Goal: Task Accomplishment & Management: Complete application form

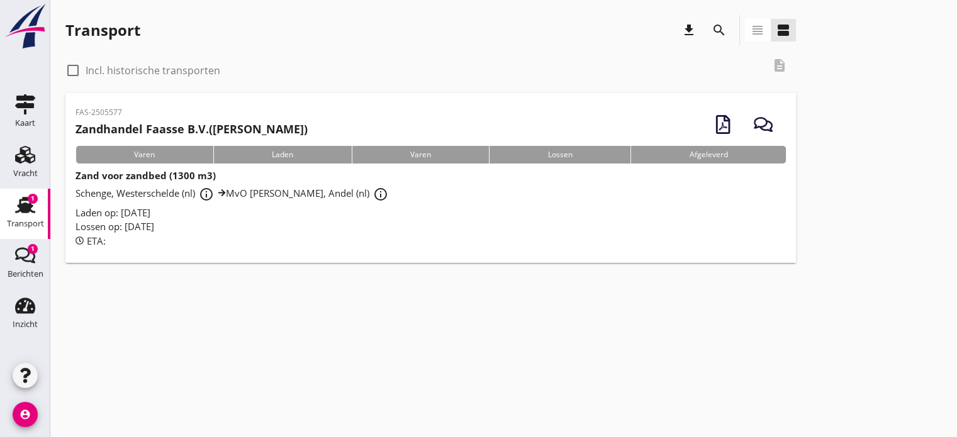
click at [141, 155] on div "Varen" at bounding box center [144, 155] width 138 height 18
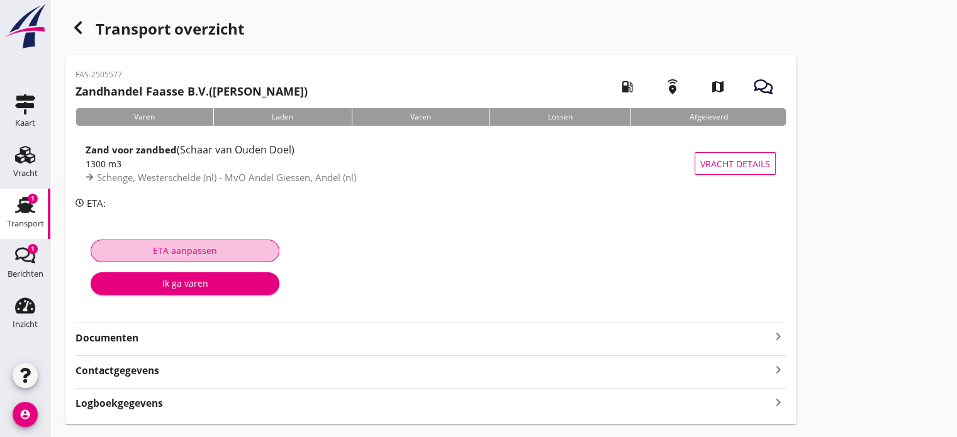
click at [178, 251] on div "ETA aanpassen" at bounding box center [184, 250] width 167 height 13
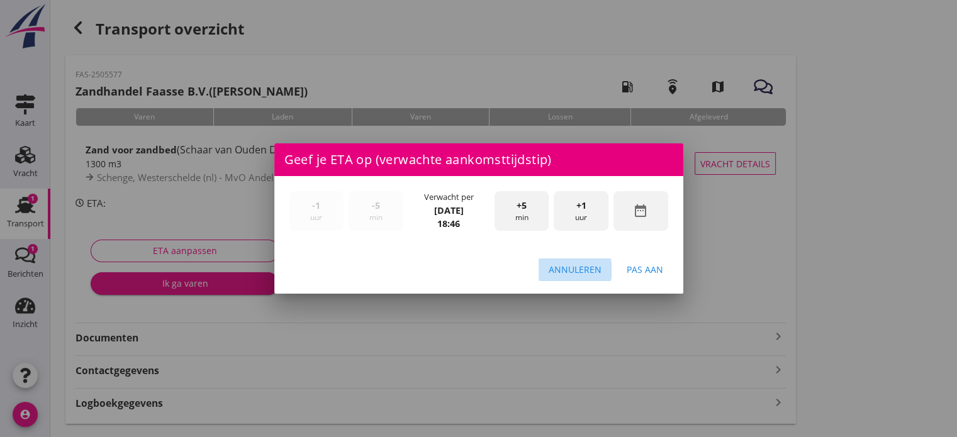
click at [584, 267] on div "Annuleren" at bounding box center [575, 269] width 53 height 13
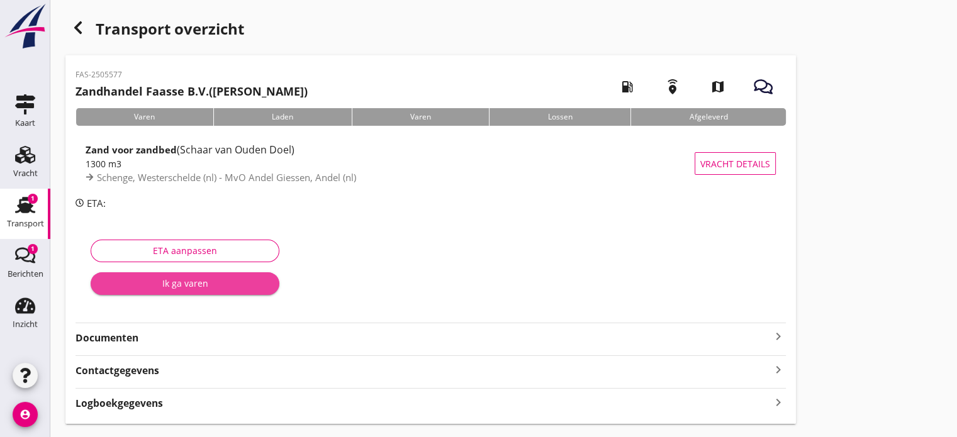
click at [189, 281] on div "Ik ga varen" at bounding box center [185, 283] width 169 height 13
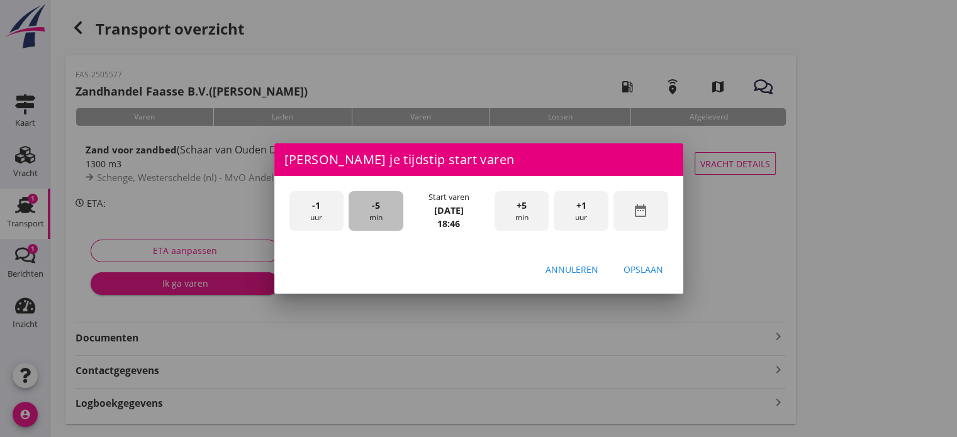
click at [380, 211] on div "-5 min" at bounding box center [375, 211] width 55 height 40
click at [638, 272] on div "Opslaan" at bounding box center [643, 269] width 40 height 13
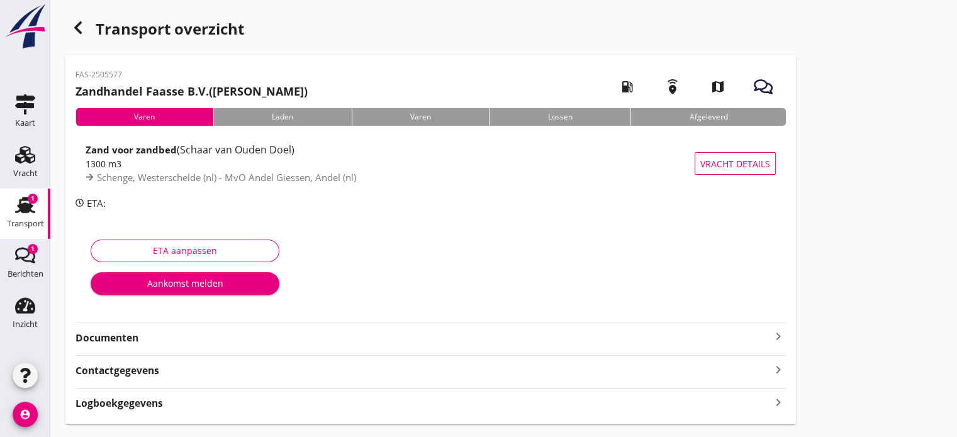
click at [156, 117] on div "Varen" at bounding box center [144, 117] width 138 height 18
click at [151, 251] on div "ETA aanpassen" at bounding box center [184, 250] width 167 height 13
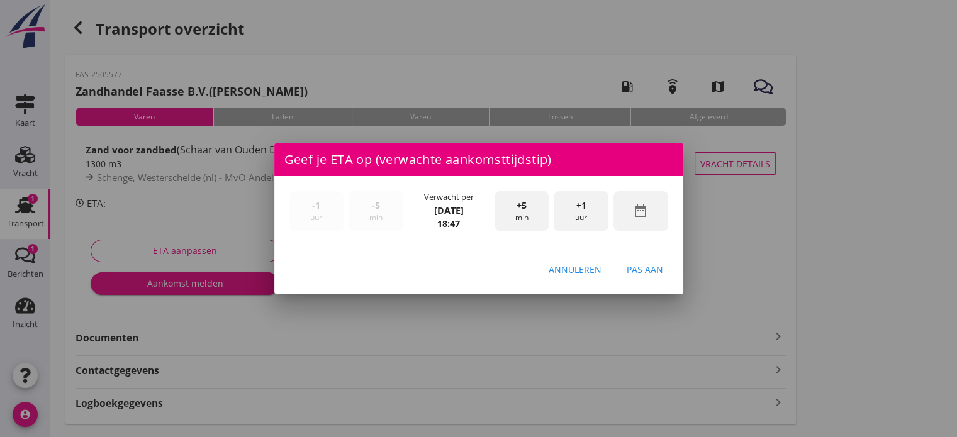
click at [647, 277] on button "Pas aan" at bounding box center [644, 270] width 57 height 23
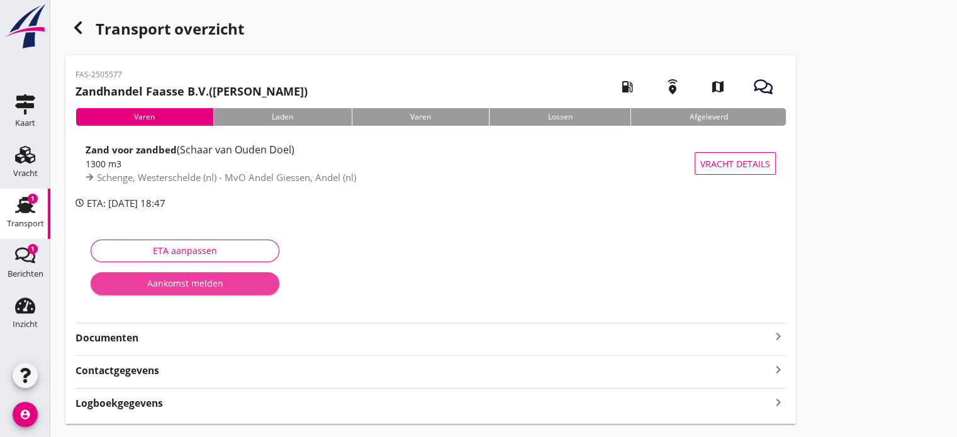
click at [157, 286] on div "Aankomst melden" at bounding box center [185, 283] width 169 height 13
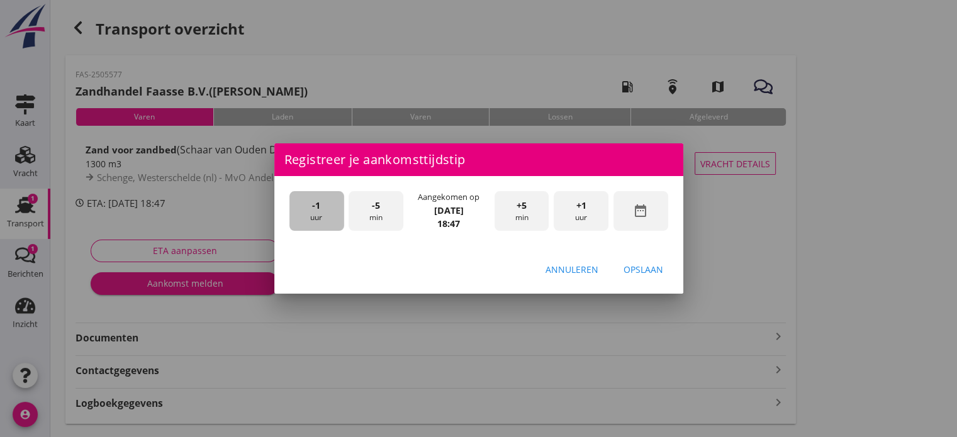
click at [313, 203] on span "-1" at bounding box center [316, 206] width 8 height 14
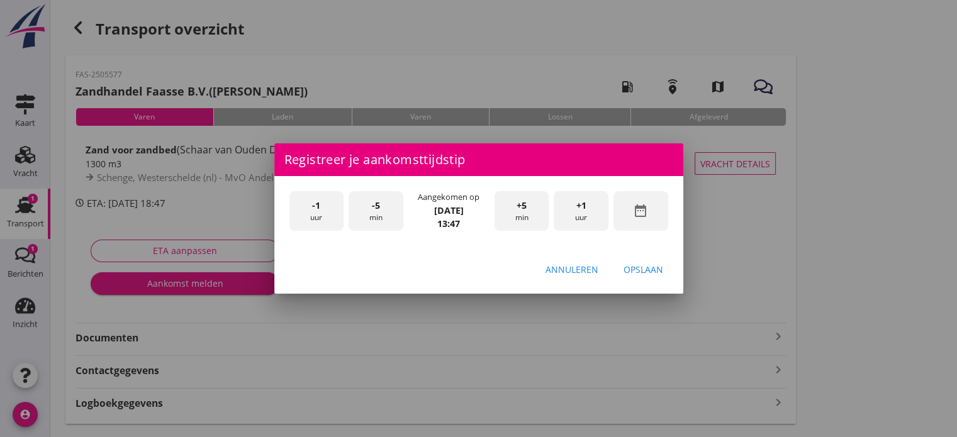
click at [382, 206] on div "-5 min" at bounding box center [375, 211] width 55 height 40
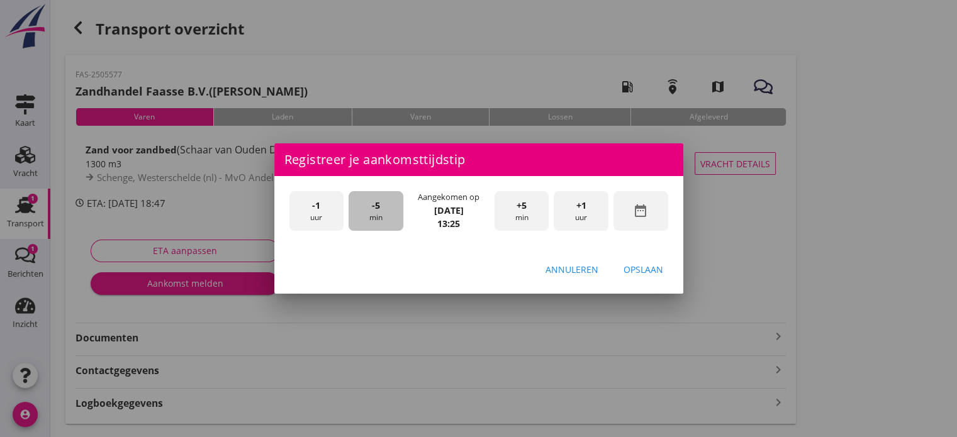
click at [382, 206] on div "-5 min" at bounding box center [375, 211] width 55 height 40
click at [627, 272] on div "Opslaan" at bounding box center [643, 269] width 40 height 13
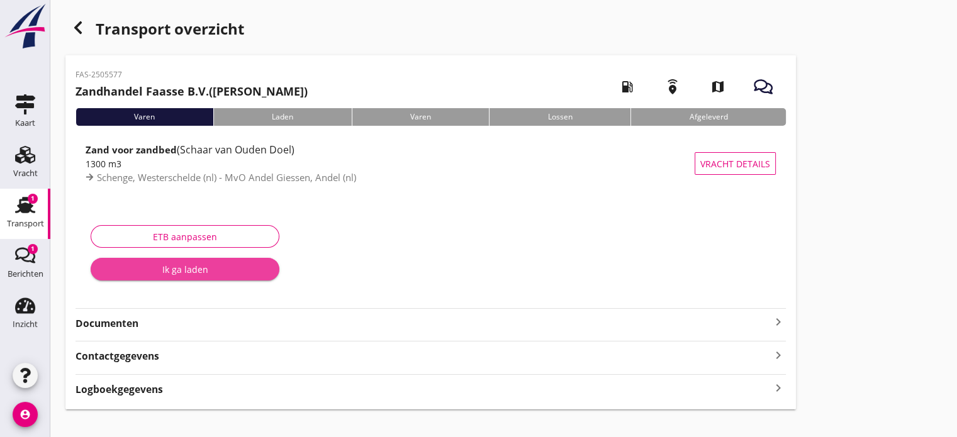
click at [184, 267] on div "Ik ga laden" at bounding box center [185, 269] width 169 height 13
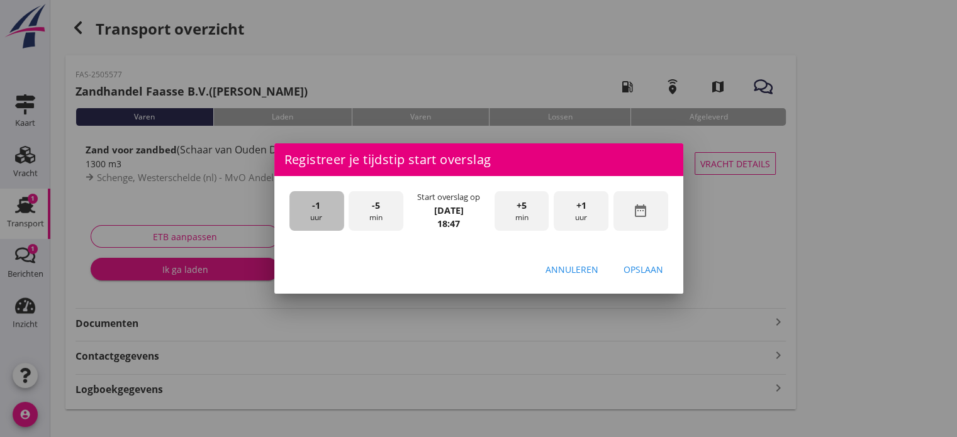
click at [313, 213] on div "-1 uur" at bounding box center [316, 211] width 55 height 40
click at [376, 215] on div "-5 min" at bounding box center [375, 211] width 55 height 40
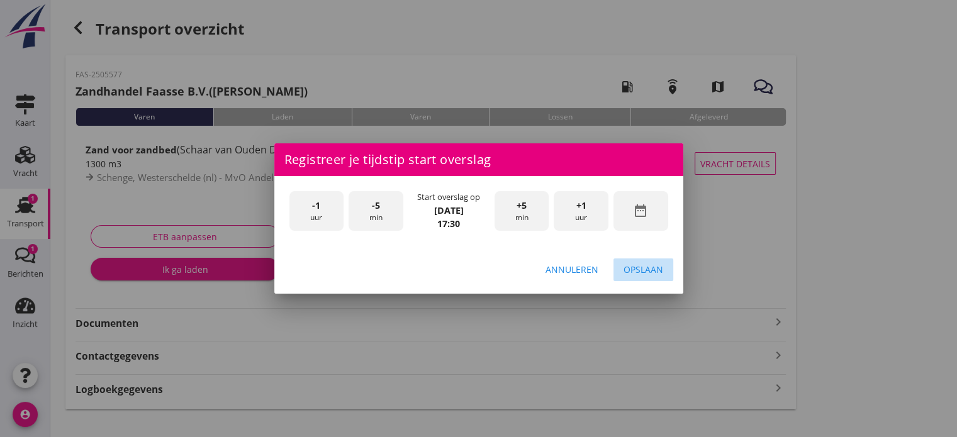
click at [627, 270] on div "Opslaan" at bounding box center [643, 269] width 40 height 13
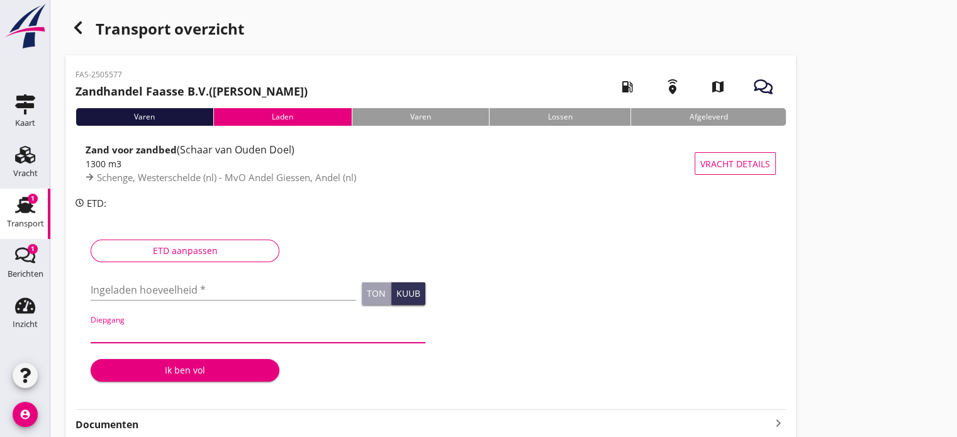
click at [143, 329] on input "Diepgang" at bounding box center [258, 333] width 335 height 20
type input "3.90"
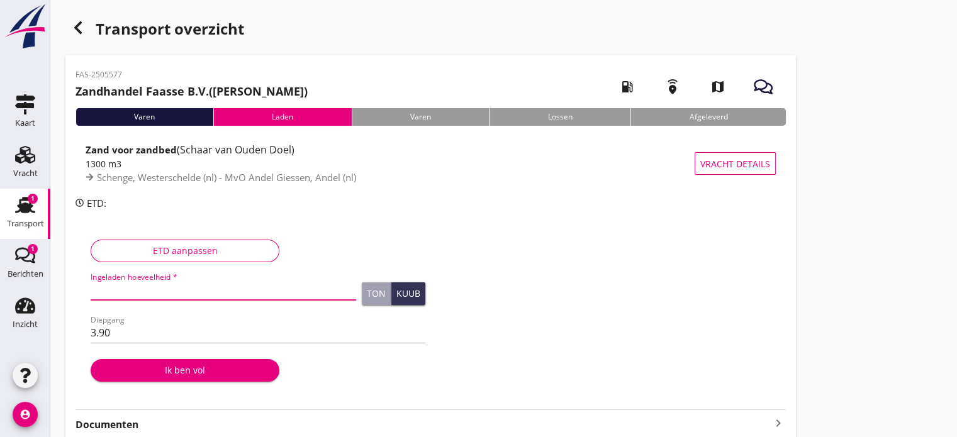
click at [133, 289] on input "Ingeladen hoeveelheid *" at bounding box center [223, 290] width 265 height 20
type input "1300"
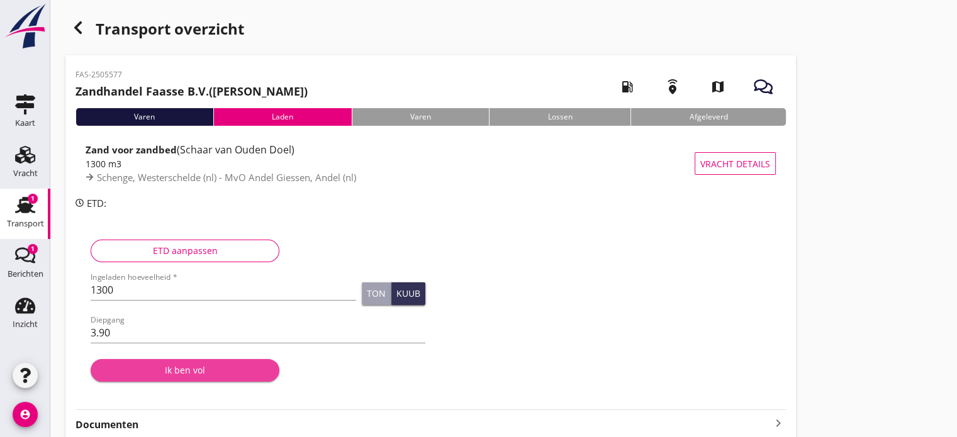
click at [174, 370] on div "Ik ben vol" at bounding box center [185, 370] width 169 height 13
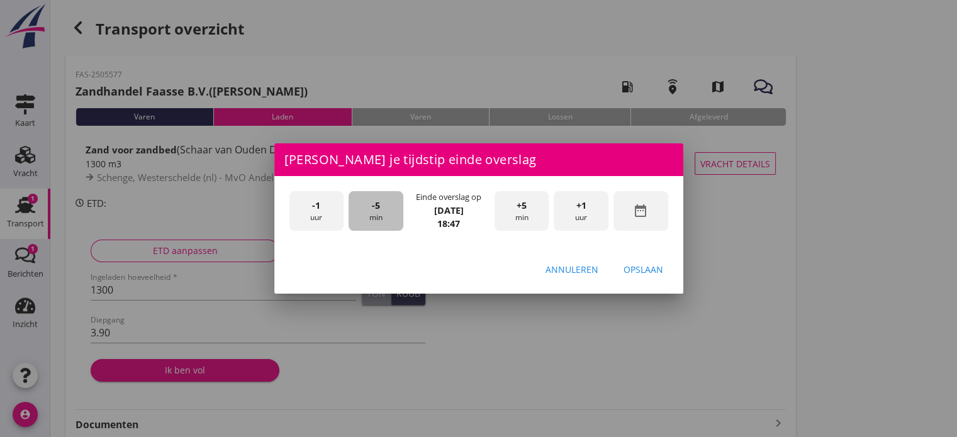
click at [386, 216] on div "-5 min" at bounding box center [375, 211] width 55 height 40
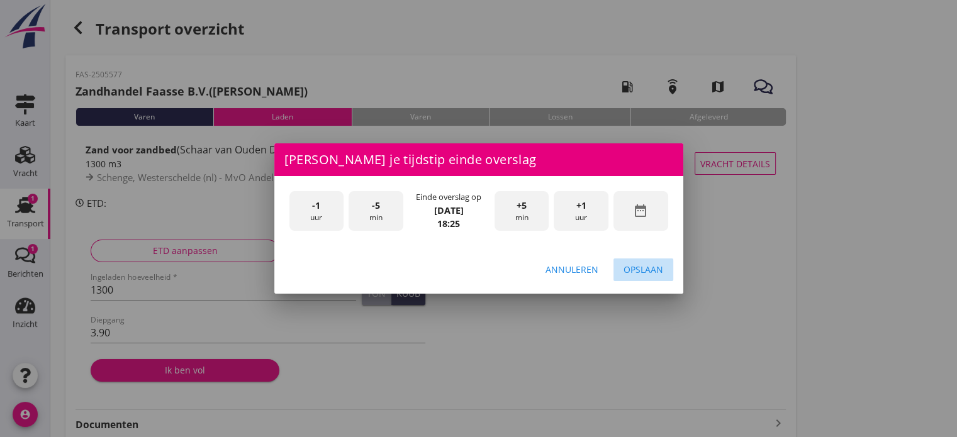
click at [639, 273] on div "Opslaan" at bounding box center [643, 269] width 40 height 13
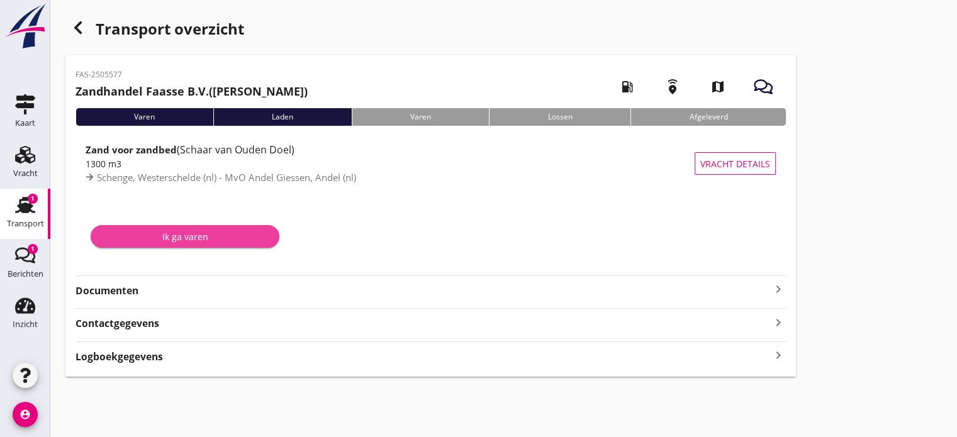
click at [223, 238] on div "Ik ga varen" at bounding box center [185, 236] width 169 height 13
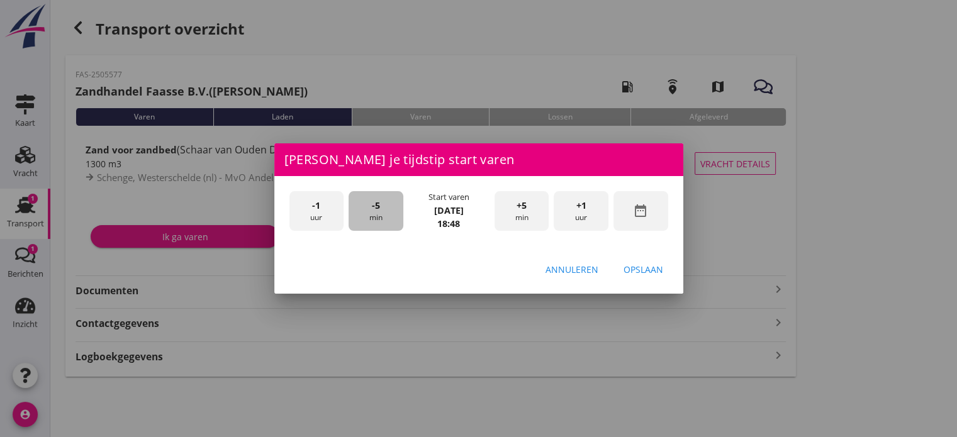
click at [372, 209] on span "-5" at bounding box center [376, 206] width 8 height 14
click at [650, 272] on div "Opslaan" at bounding box center [643, 269] width 40 height 13
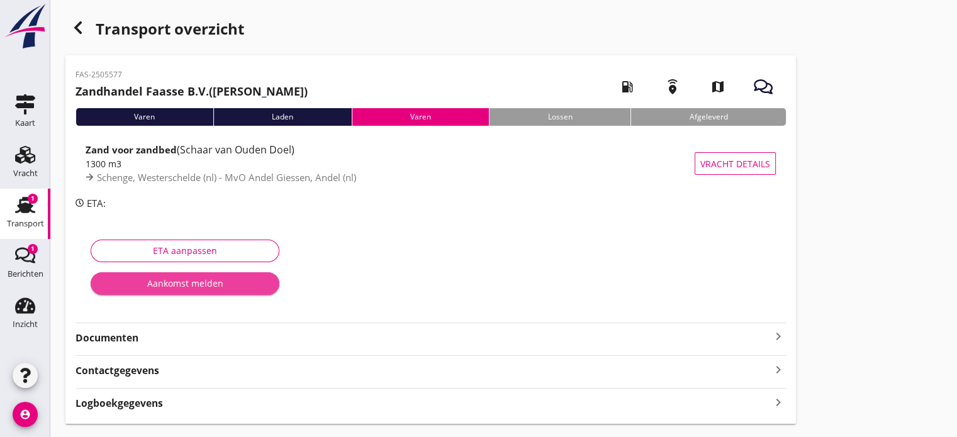
click at [201, 283] on div "Aankomst melden" at bounding box center [185, 283] width 169 height 13
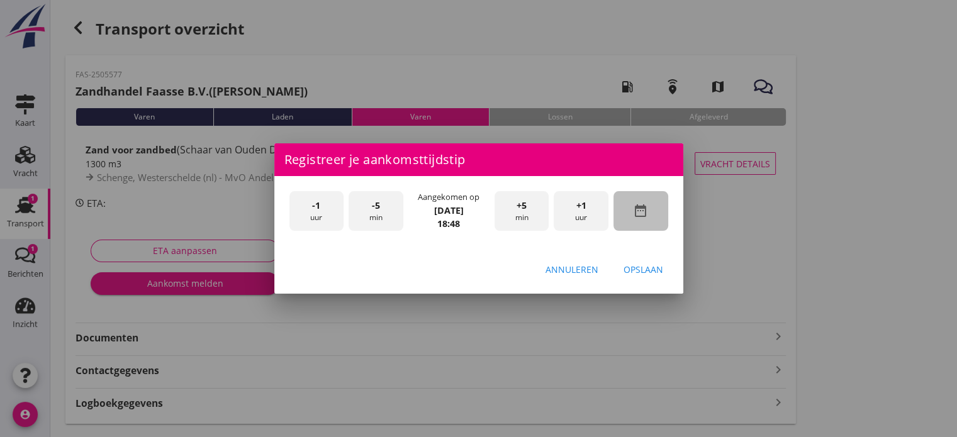
click at [636, 208] on icon "date_range" at bounding box center [640, 210] width 15 height 15
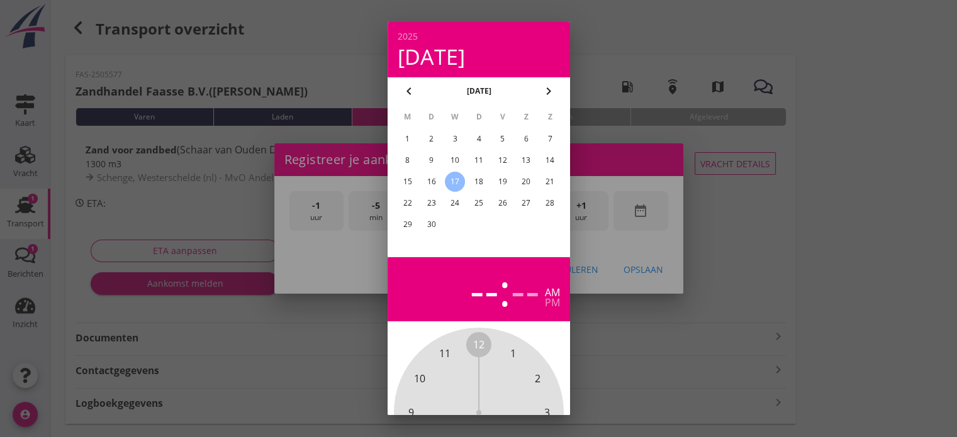
click at [478, 181] on div "18" at bounding box center [478, 182] width 20 height 20
click at [630, 348] on div at bounding box center [478, 218] width 957 height 437
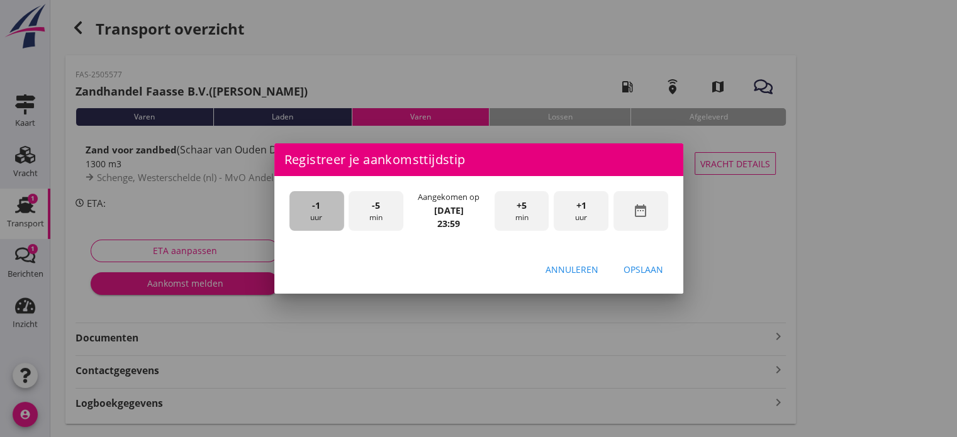
click at [318, 209] on span "-1" at bounding box center [316, 206] width 8 height 14
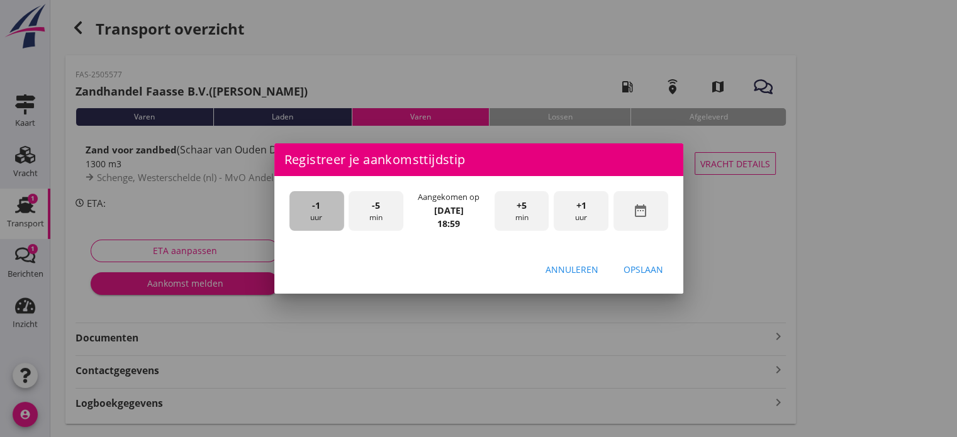
click at [318, 209] on span "-1" at bounding box center [316, 206] width 8 height 14
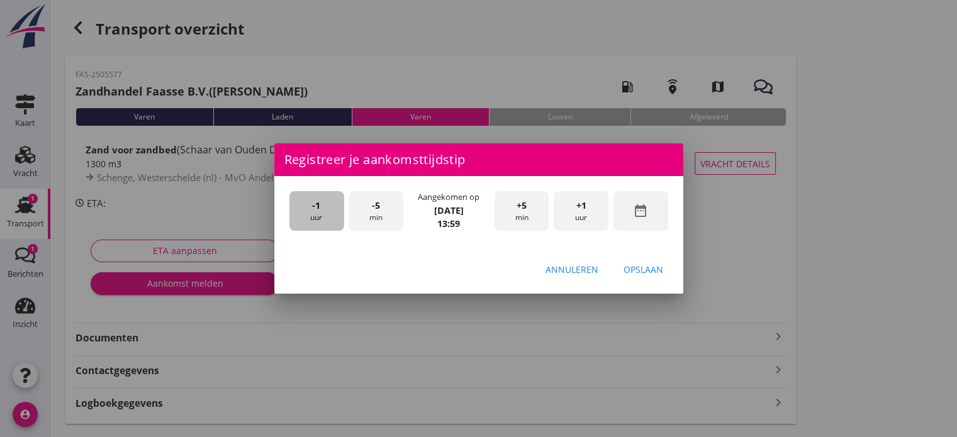
click at [318, 209] on span "-1" at bounding box center [316, 206] width 8 height 14
click at [372, 201] on span "-5" at bounding box center [376, 206] width 8 height 14
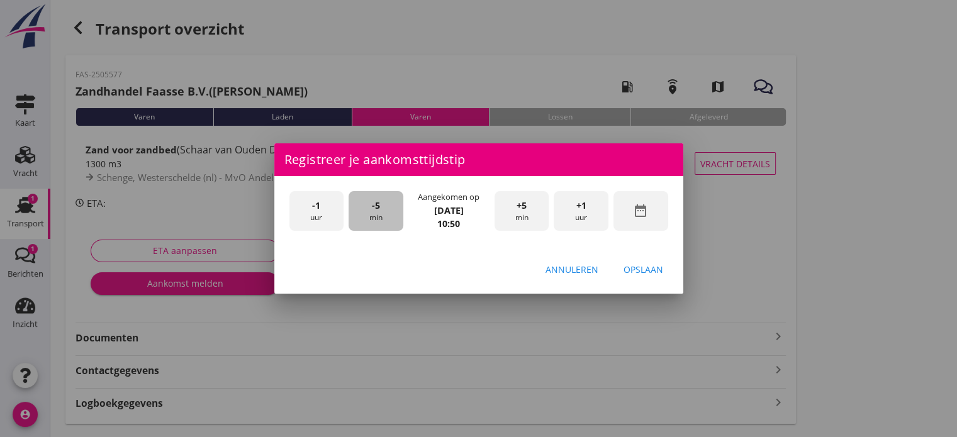
click at [372, 201] on span "-5" at bounding box center [376, 206] width 8 height 14
click at [639, 270] on div "Opslaan" at bounding box center [643, 269] width 40 height 13
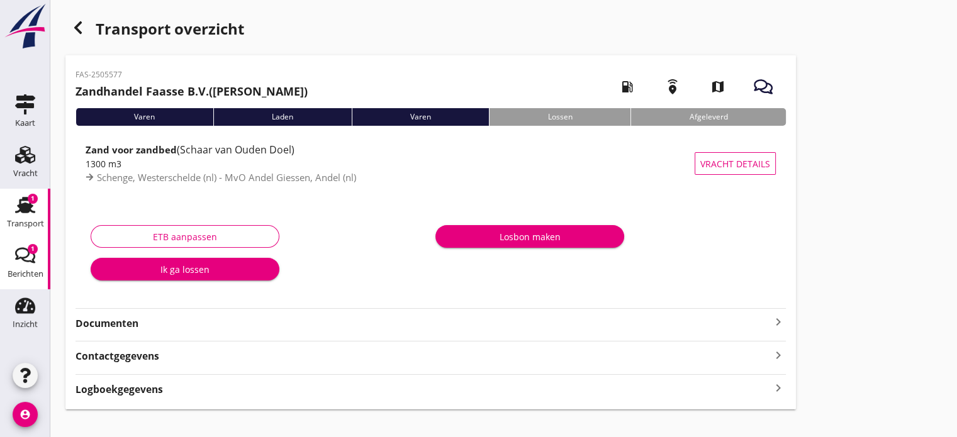
click at [29, 253] on div "1" at bounding box center [33, 249] width 10 height 10
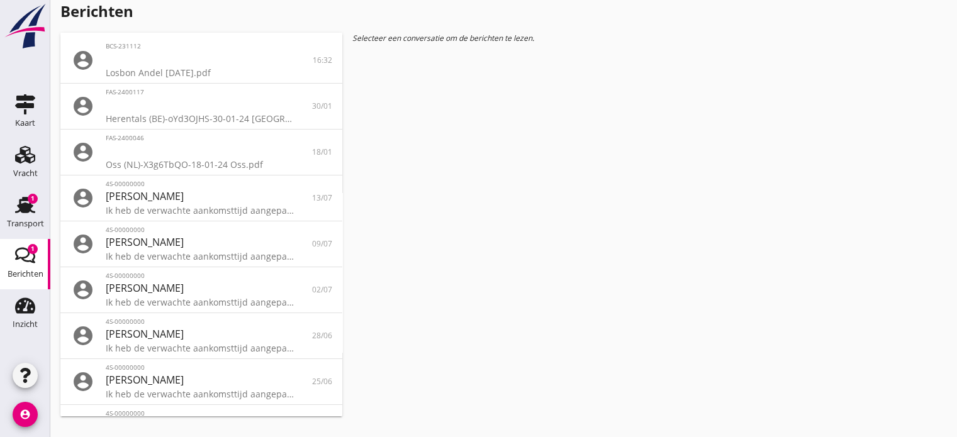
click at [474, 233] on div "Selecteer een conversatie om de berichten te lezen." at bounding box center [616, 225] width 529 height 384
click at [448, 130] on div "Selecteer een conversatie om de berichten te lezen." at bounding box center [616, 225] width 529 height 384
